Goal: Information Seeking & Learning: Learn about a topic

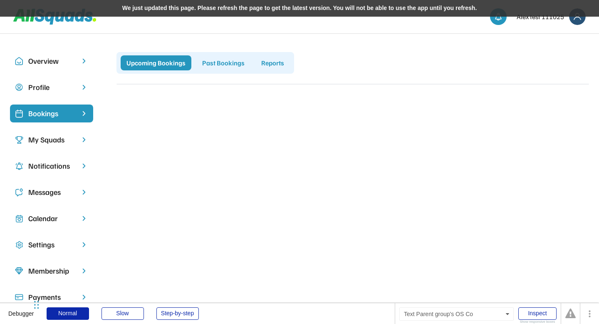
click at [53, 140] on div "My Squads" at bounding box center [51, 139] width 47 height 11
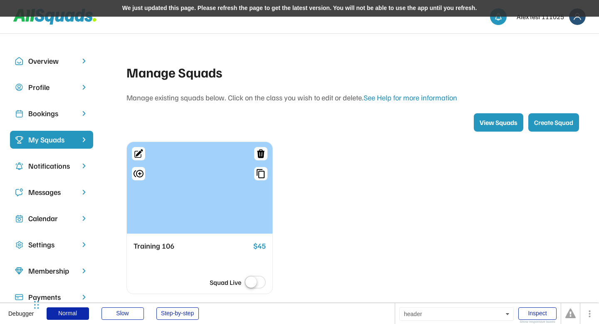
click at [201, 10] on div "We just updated this page. Please refresh the page to get the latest version. Y…" at bounding box center [299, 8] width 599 height 17
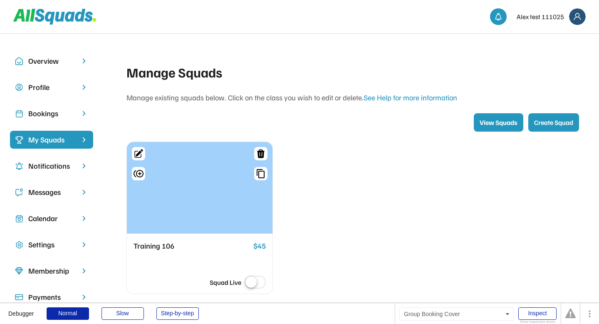
click at [190, 188] on div at bounding box center [200, 188] width 146 height 92
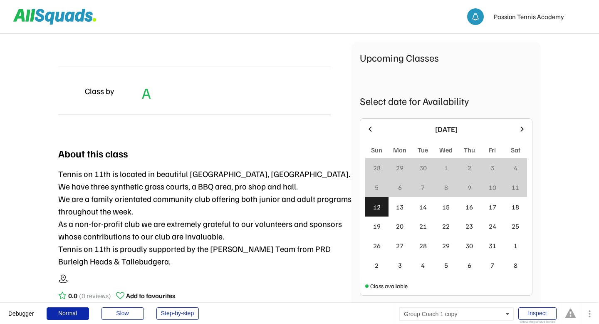
click at [225, 67] on div "Class by A" at bounding box center [194, 91] width 272 height 48
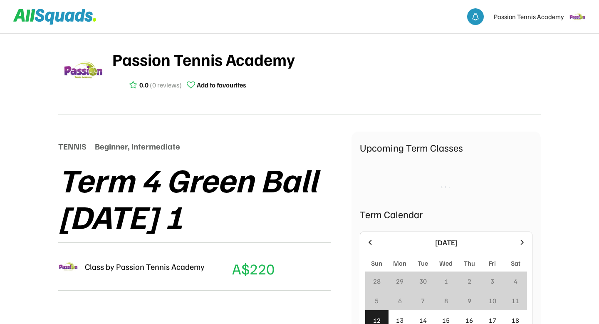
click at [244, 130] on div "Passion Tennis Academy 0.0 (0 reviews) Add to favourites TENNIS Beginner, Inter…" at bounding box center [299, 260] width 483 height 455
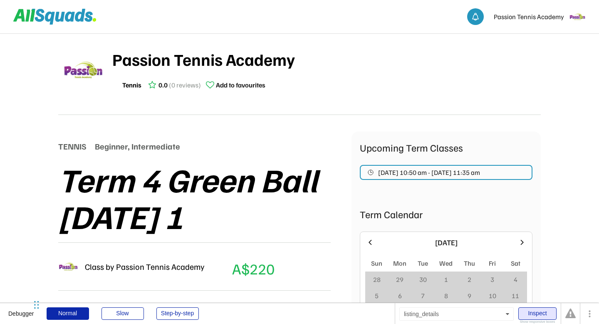
click at [531, 311] on div "Inspect" at bounding box center [537, 313] width 38 height 12
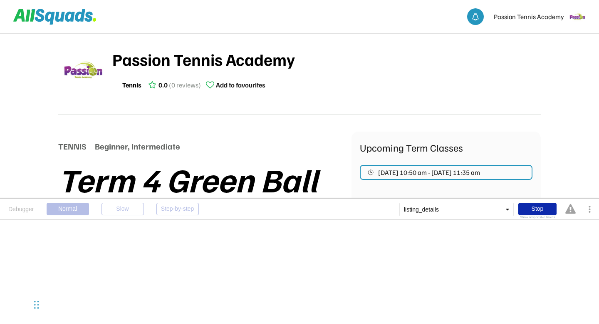
click at [470, 206] on div "listing_details" at bounding box center [456, 209] width 114 height 13
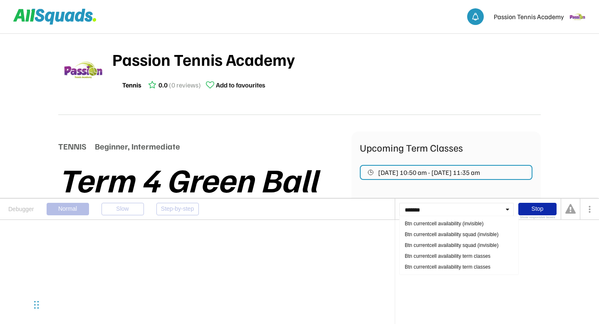
type input "*******"
type input "**********"
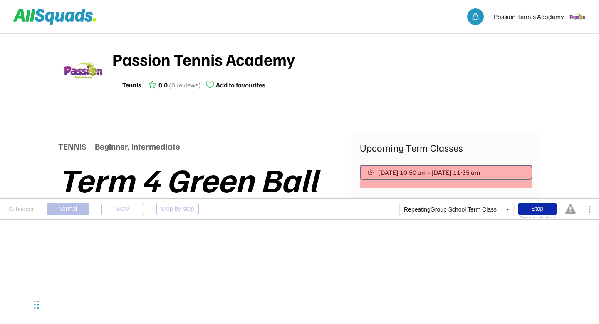
click at [415, 171] on span "Oct 13, 2025 10:50 am - Dec 8, 2025 11:35 am" at bounding box center [429, 172] width 102 height 7
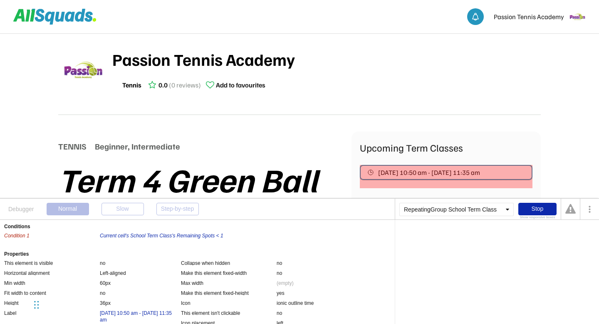
click at [447, 172] on span "Oct 13, 2025 10:50 am - Dec 8, 2025 11:35 am" at bounding box center [429, 172] width 102 height 7
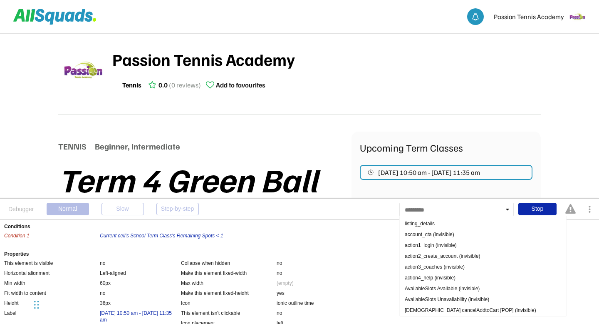
click at [425, 208] on div at bounding box center [456, 209] width 114 height 13
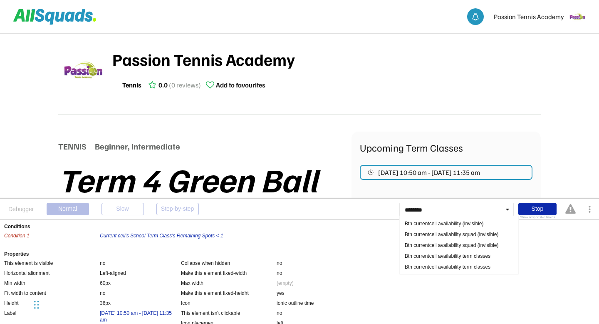
type input "********"
click at [448, 225] on div "Btn currentcell availability (invisible)" at bounding box center [459, 223] width 114 height 11
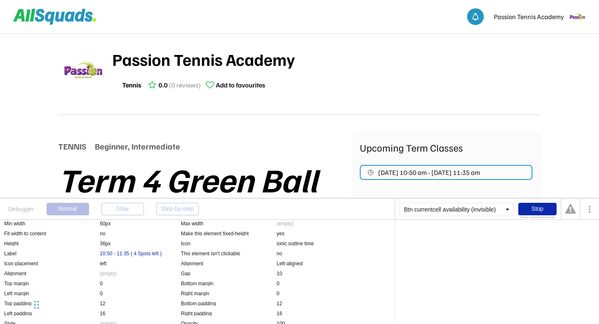
scroll to position [59, 0]
click at [142, 254] on div "10:50 - 11:35 ( 4 Spots left )" at bounding box center [131, 253] width 62 height 7
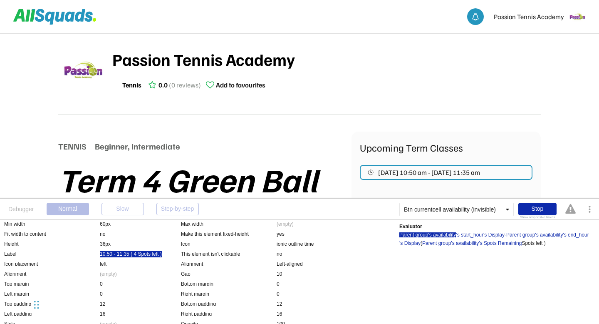
click at [436, 235] on div "Parent group's availability" at bounding box center [427, 234] width 57 height 5
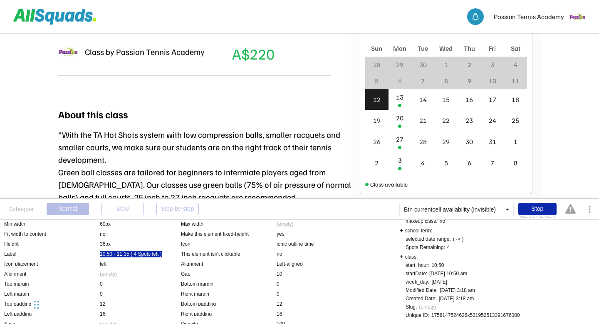
scroll to position [248, 0]
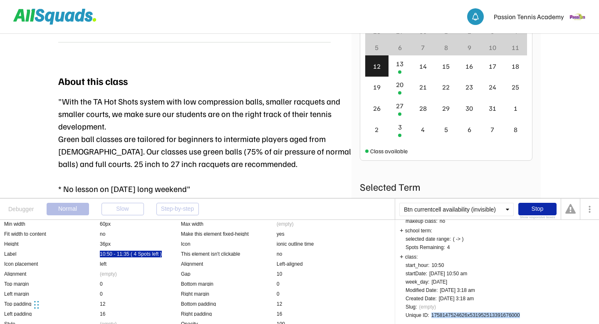
drag, startPoint x: 433, startPoint y: 315, endPoint x: 520, endPoint y: 315, distance: 87.8
click at [520, 315] on div "1758147524626x531952513391676000" at bounding box center [475, 314] width 89 height 5
copy div "1758147524626x531952513391676000"
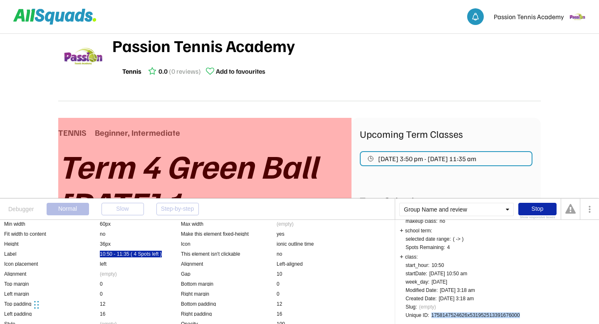
scroll to position [15, 0]
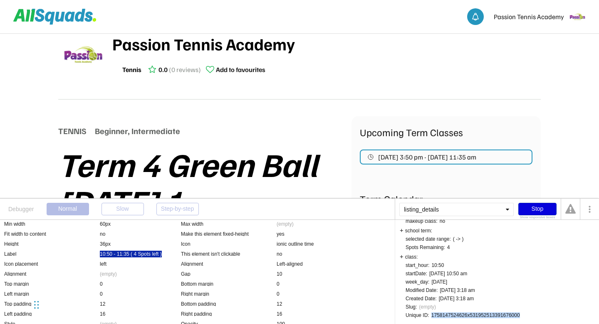
click at [532, 208] on div "Stop" at bounding box center [537, 209] width 38 height 12
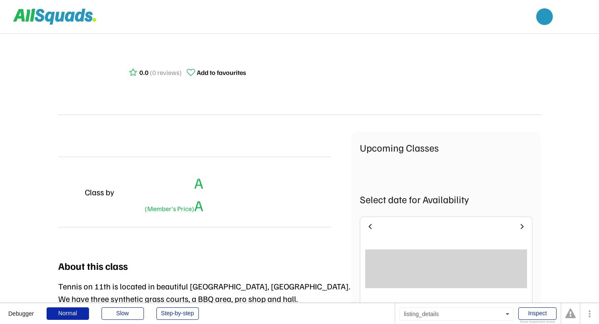
scroll to position [15, 0]
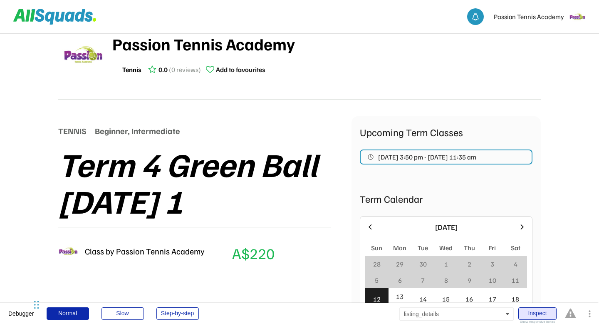
click at [531, 317] on div "Inspect" at bounding box center [537, 313] width 38 height 12
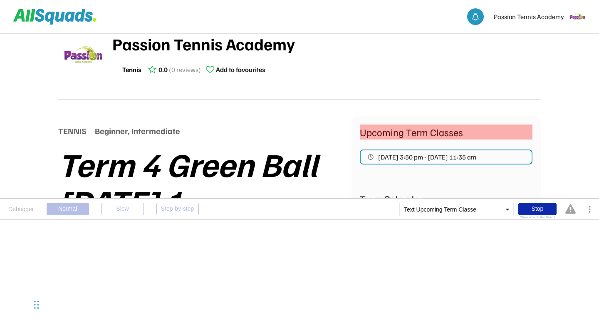
click at [439, 136] on div "Upcoming Term Classes" at bounding box center [446, 131] width 173 height 15
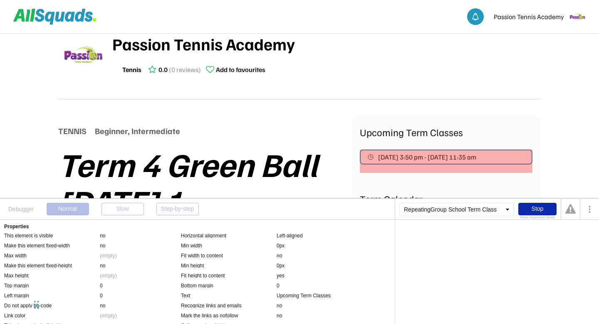
click at [370, 169] on div "[DATE] 3:50 pm - [DATE] 11:35 am" at bounding box center [446, 160] width 173 height 23
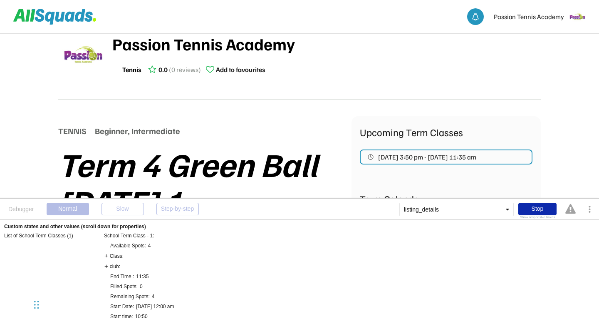
click at [437, 211] on div "listing_details" at bounding box center [456, 209] width 114 height 13
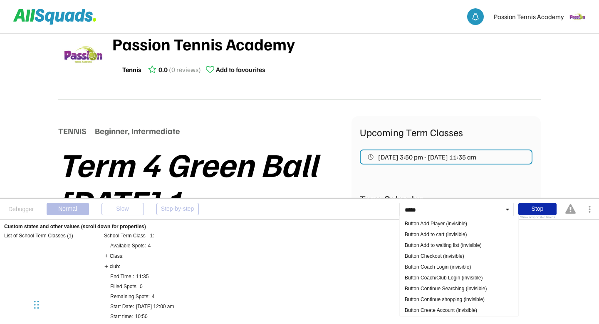
type input "******"
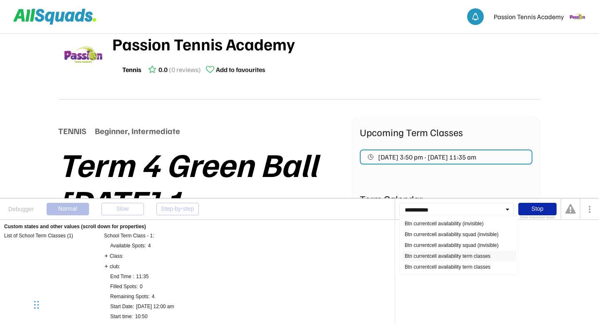
type input "**********"
click at [451, 257] on div "Btn currentcell availability term classes" at bounding box center [459, 255] width 114 height 11
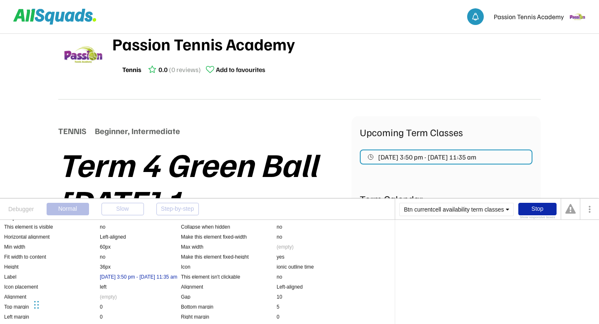
scroll to position [4, 0]
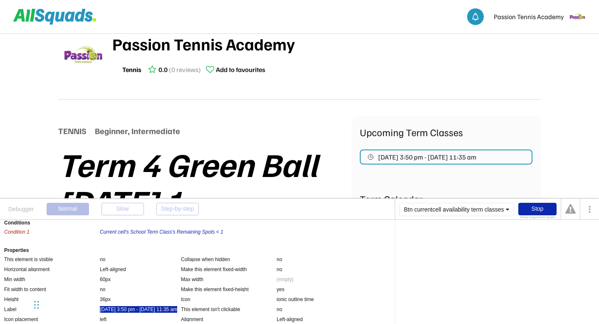
click at [125, 309] on div "[DATE] 3:50 pm - [DATE] 11:35 am" at bounding box center [138, 309] width 77 height 7
click at [463, 235] on div ":first item" at bounding box center [459, 234] width 20 height 5
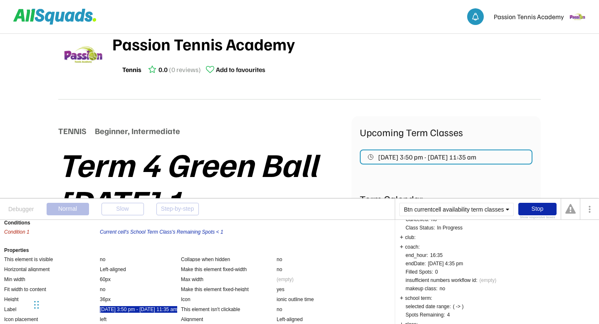
scroll to position [120, 0]
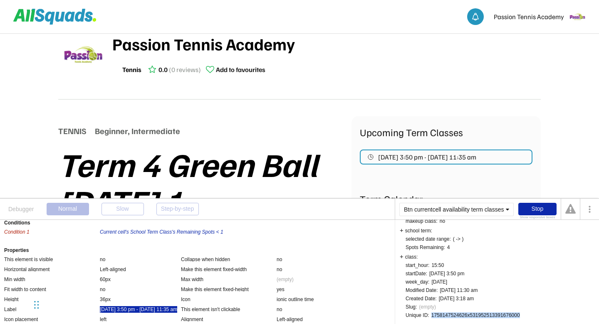
drag, startPoint x: 433, startPoint y: 314, endPoint x: 521, endPoint y: 315, distance: 87.8
click at [520, 315] on div "1758147524626x531952513391676000" at bounding box center [475, 314] width 89 height 5
copy div "1758147524626x531952513391676000"
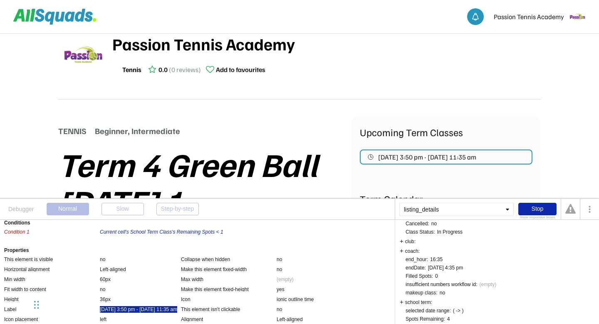
scroll to position [0, 0]
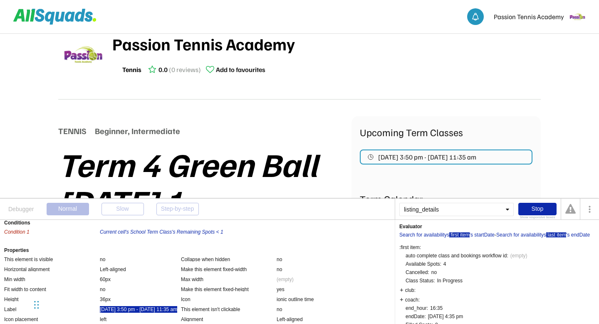
click at [560, 235] on div ":last item" at bounding box center [556, 234] width 20 height 5
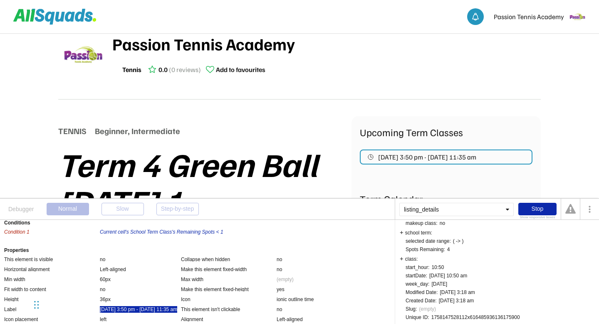
scroll to position [120, 0]
drag, startPoint x: 433, startPoint y: 315, endPoint x: 520, endPoint y: 317, distance: 87.0
click at [520, 317] on div "1758147528112x616485936136175900" at bounding box center [475, 314] width 89 height 5
copy div "1758147528112x616485936136175900"
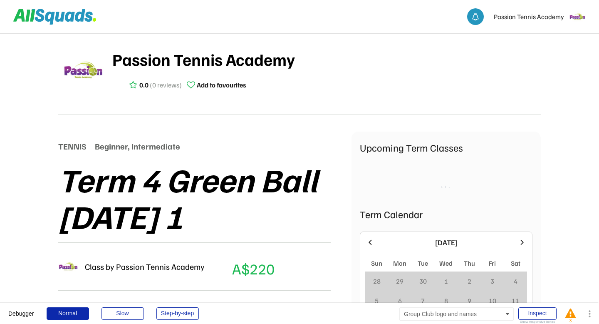
click at [525, 97] on div "Passion Tennis Academy 0.0 (0 reviews) Add to favourites" at bounding box center [299, 74] width 483 height 82
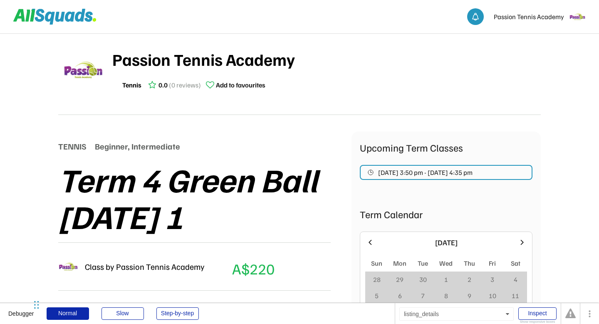
click at [237, 135] on div "TENNIS Beginner, Intermediate Term 4 Green Ball Monday 1 Class by Passion Tenni…" at bounding box center [204, 216] width 293 height 171
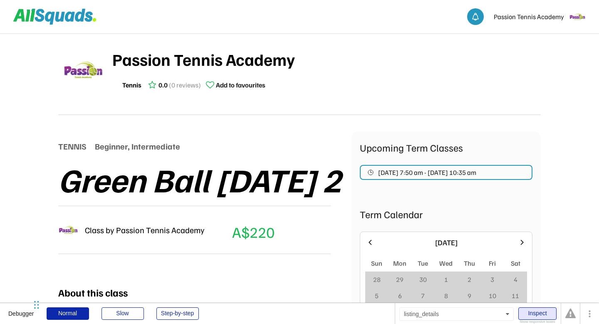
click at [532, 311] on div "Inspect" at bounding box center [537, 313] width 38 height 12
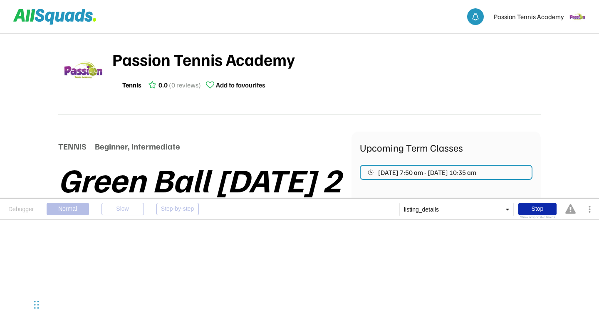
click at [428, 208] on div "listing_details" at bounding box center [456, 209] width 114 height 13
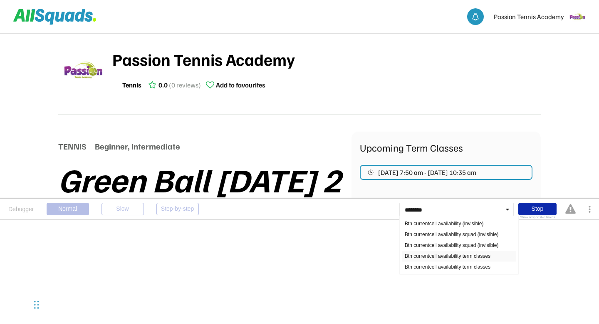
type input "********"
click at [452, 258] on div "Btn currentcell availability term classes" at bounding box center [459, 255] width 114 height 11
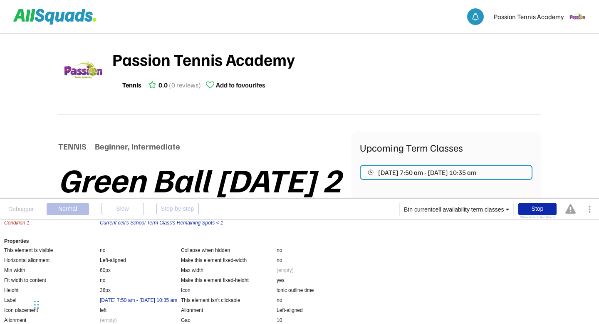
scroll to position [13, 0]
click at [126, 297] on div "Oct 15, 2025 7:50 am - Dec 10, 2025 10:35 am" at bounding box center [138, 299] width 77 height 7
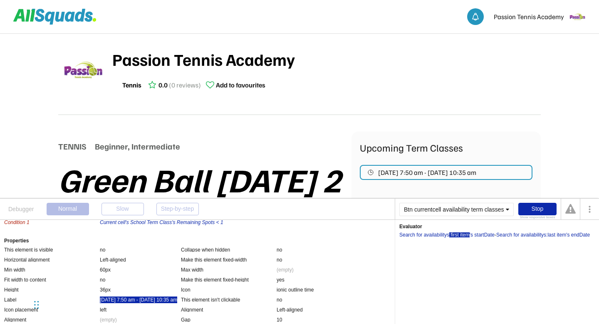
click at [459, 234] on div ":first item" at bounding box center [459, 234] width 20 height 5
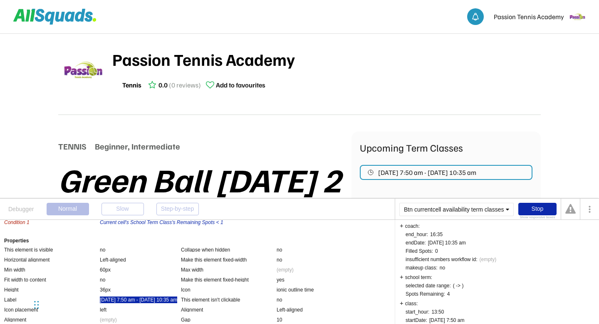
scroll to position [120, 0]
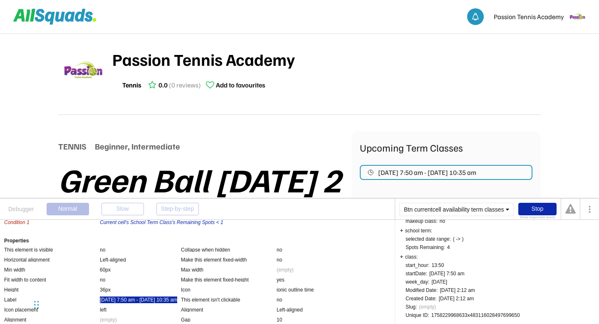
click at [511, 315] on div "1758229968633x483116028497699650" at bounding box center [475, 314] width 89 height 5
copy div "1758229968633x483116028497699650"
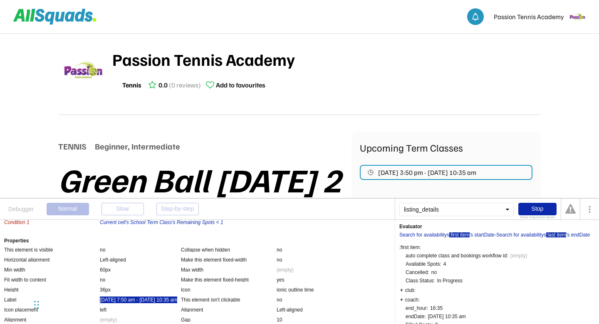
click at [558, 234] on div ":last item" at bounding box center [556, 234] width 20 height 5
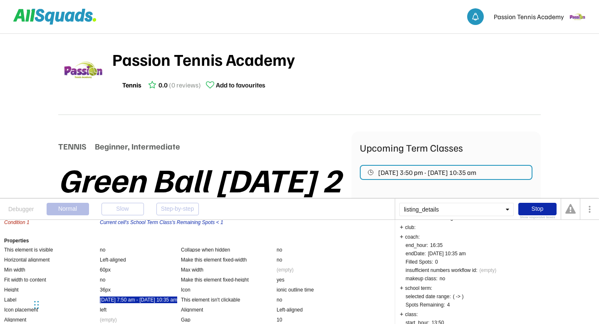
scroll to position [120, 0]
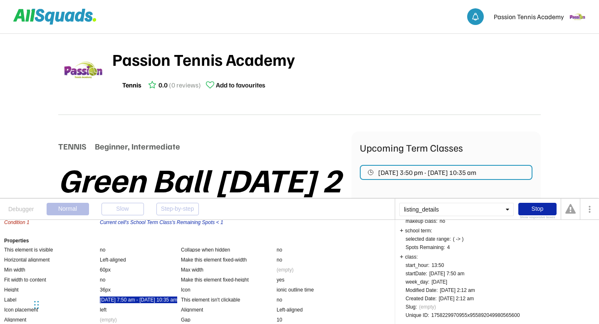
click at [506, 313] on div "1758229970955x955892049980565600" at bounding box center [475, 314] width 89 height 5
click at [514, 311] on div "auto complete class and bookings workflow id: This user is a user without an ID…" at bounding box center [466, 223] width 121 height 188
click at [512, 314] on div "1758229970955x955892049980565600" at bounding box center [475, 314] width 89 height 5
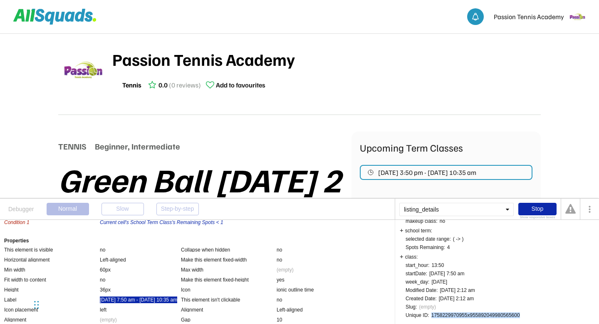
click at [512, 314] on div "1758229970955x955892049980565600" at bounding box center [475, 314] width 89 height 5
copy div "1758229970955x955892049980565600"
click at [532, 208] on div "Stop" at bounding box center [537, 209] width 38 height 12
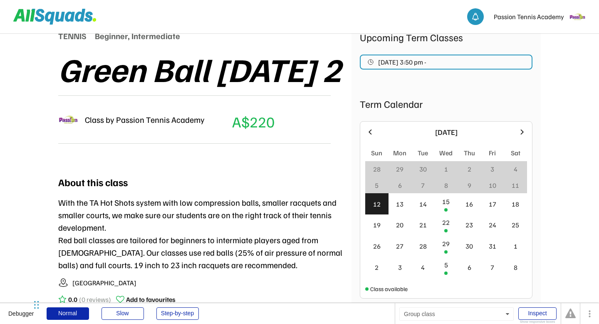
scroll to position [124, 0]
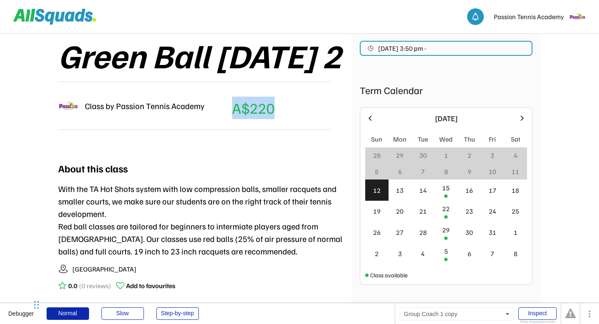
drag, startPoint x: 233, startPoint y: 146, endPoint x: 283, endPoint y: 150, distance: 49.6
click at [283, 130] on div "Class by Passion Tennis Academy A$220 (Member's Price) A" at bounding box center [194, 106] width 272 height 48
click at [250, 190] on div "About this class With the TA Hot Shots system with low compression balls, small…" at bounding box center [204, 227] width 293 height 151
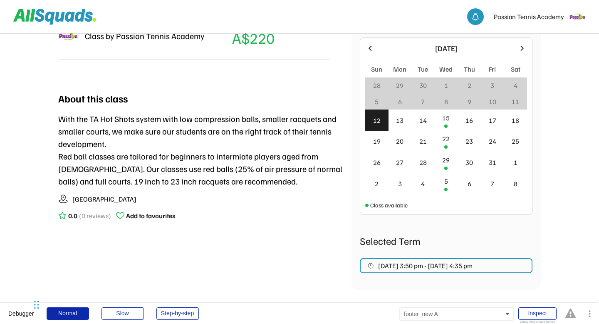
scroll to position [0, 0]
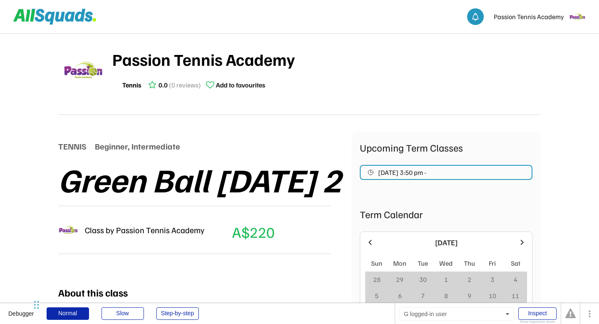
click at [579, 21] on img at bounding box center [577, 16] width 17 height 17
click at [286, 158] on div "TENNIS Beginner, Intermediate Green Ball Wednesday 2 Class by Passion Tennis Ac…" at bounding box center [204, 198] width 293 height 135
click at [70, 18] on icon at bounding box center [70, 17] width 10 height 10
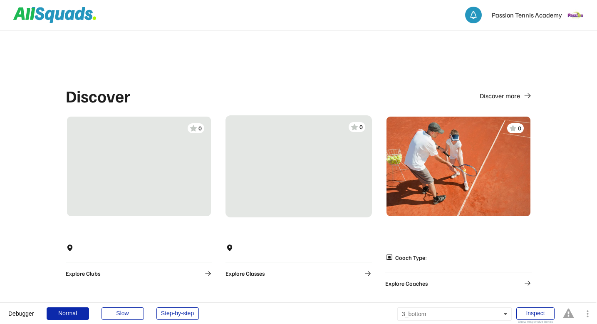
scroll to position [474, 0]
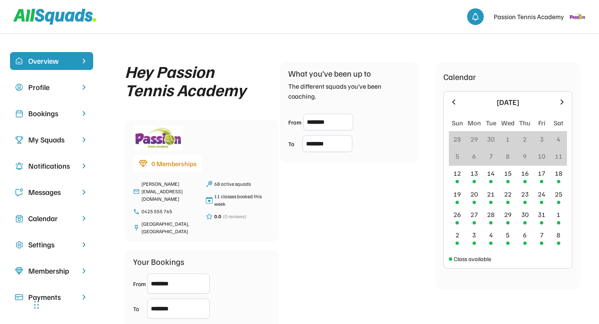
click at [222, 39] on div "...edit me... Overview Profile Bookings My Squads Notifications Messages Calend…" at bounding box center [299, 280] width 599 height 561
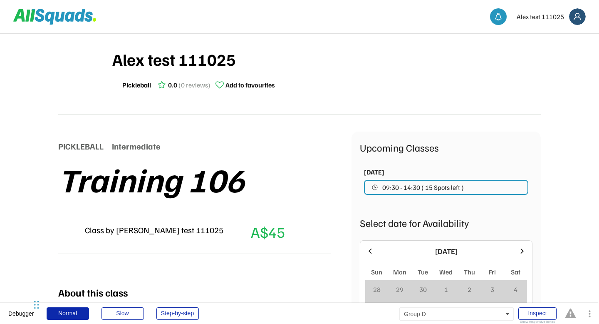
click at [277, 59] on div "Alex test 111025" at bounding box center [326, 59] width 428 height 25
click at [533, 314] on div "Inspect" at bounding box center [537, 313] width 38 height 12
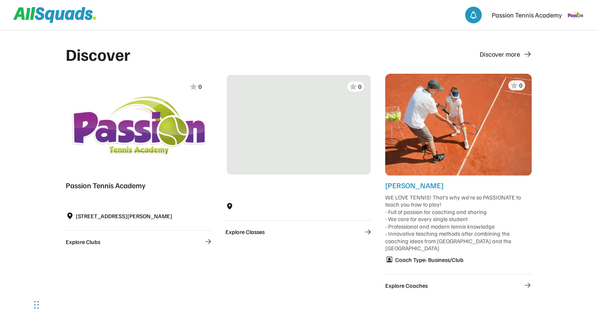
scroll to position [468, 0]
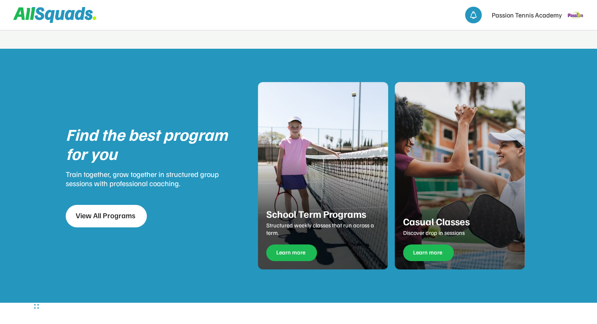
scroll to position [1019, 0]
